Goal: Task Accomplishment & Management: Manage account settings

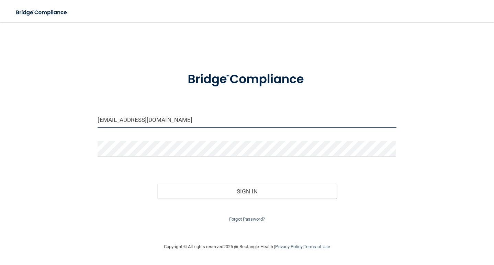
type input "[EMAIL_ADDRESS][DOMAIN_NAME]"
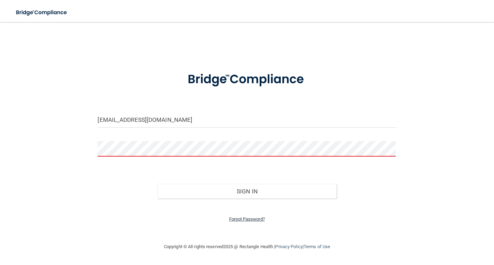
click at [235, 216] on link "Forgot Password?" at bounding box center [247, 218] width 36 height 5
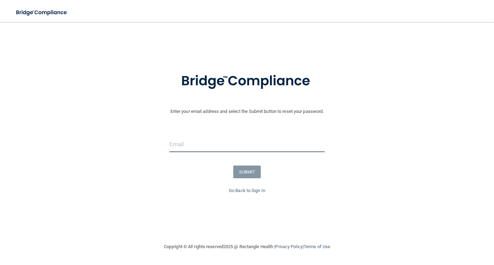
click at [180, 141] on input "email" at bounding box center [248, 144] width 156 height 15
type input "[EMAIL_ADDRESS][DOMAIN_NAME]"
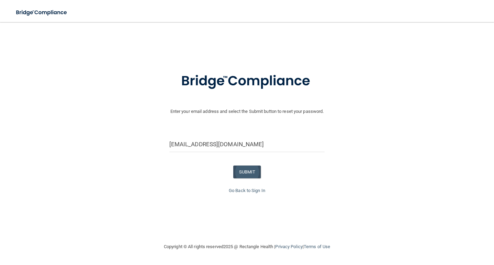
click at [247, 168] on button "SUBMIT" at bounding box center [247, 171] width 28 height 13
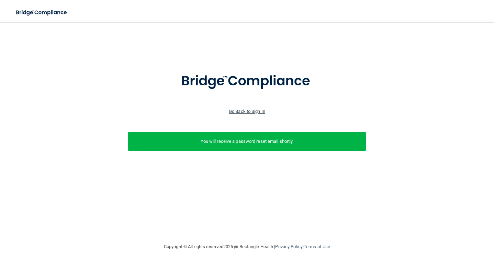
click at [252, 110] on link "Go Back to Sign In" at bounding box center [247, 111] width 36 height 5
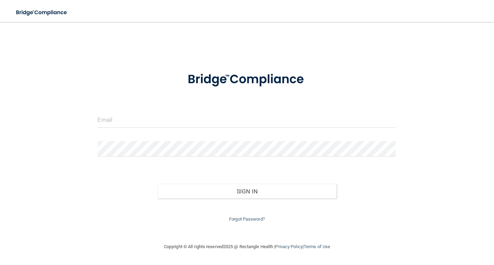
click at [252, 110] on form "Invalid email/password. You don't have permission to access that page. Sign In …" at bounding box center [247, 143] width 299 height 160
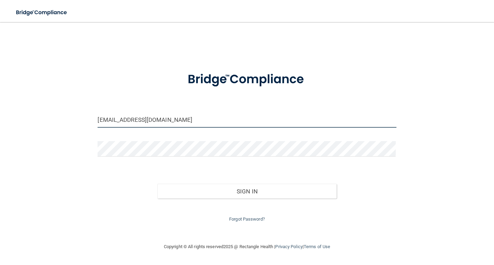
type input "[EMAIL_ADDRESS][DOMAIN_NAME]"
click at [252, 192] on button "Sign In" at bounding box center [246, 191] width 179 height 15
